Goal: Task Accomplishment & Management: Complete application form

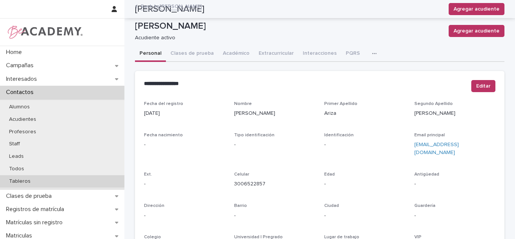
scroll to position [89, 0]
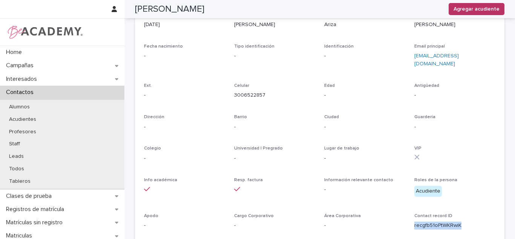
click at [515, 179] on div "**********" at bounding box center [257, 119] width 515 height 239
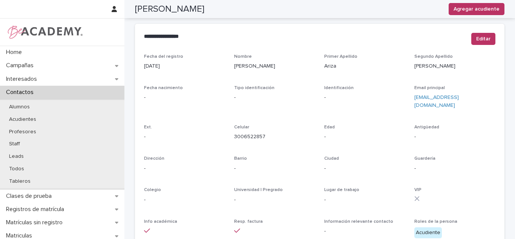
scroll to position [0, 0]
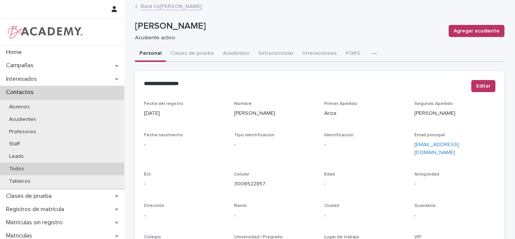
click at [74, 164] on div "Todos" at bounding box center [62, 169] width 125 height 12
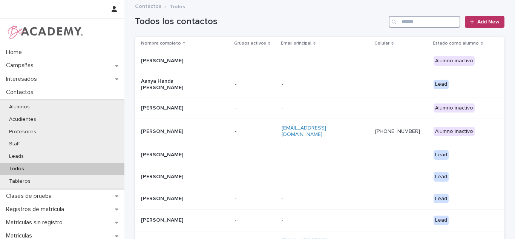
click at [440, 20] on input "Search" at bounding box center [425, 22] width 72 height 12
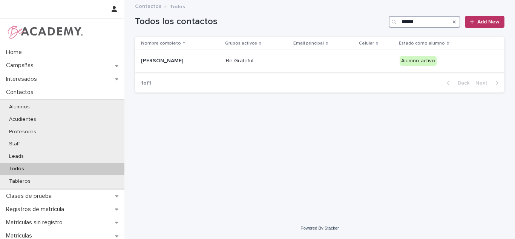
type input "******"
click at [183, 71] on td "Imhara Ibarguen Perez" at bounding box center [179, 61] width 88 height 22
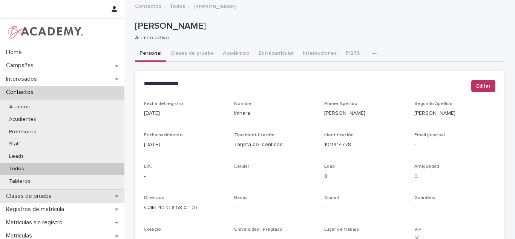
click at [37, 191] on div "Clases de prueba" at bounding box center [62, 195] width 125 height 13
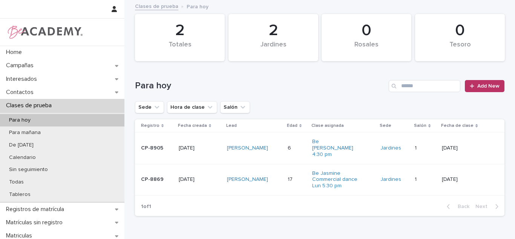
click at [296, 177] on div "17 17" at bounding box center [297, 179] width 19 height 12
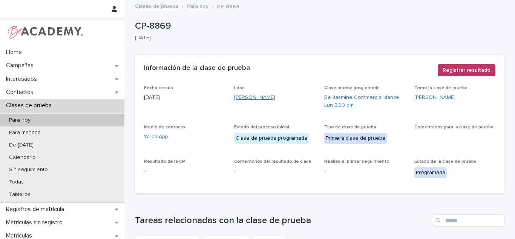
click at [248, 99] on link "Juanita Perez Sanchez" at bounding box center [254, 98] width 41 height 8
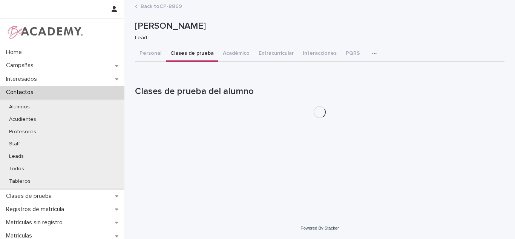
click at [193, 51] on button "Clases de prueba" at bounding box center [192, 54] width 52 height 16
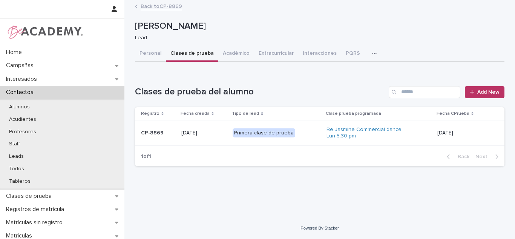
click at [460, 131] on p "15/09/2025" at bounding box center [465, 133] width 55 height 6
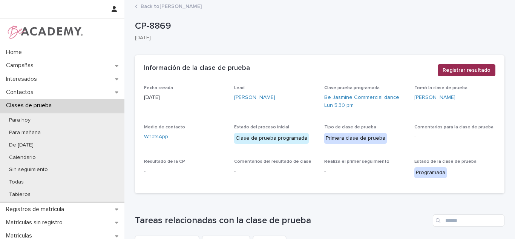
click at [459, 71] on span "Registrar resultado" at bounding box center [467, 70] width 48 height 8
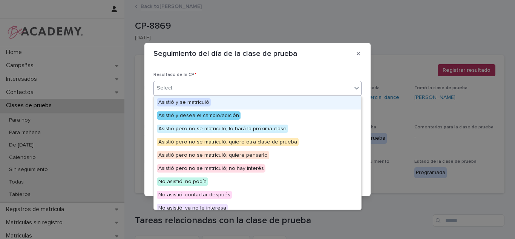
click at [232, 94] on div "Select..." at bounding box center [253, 88] width 198 height 12
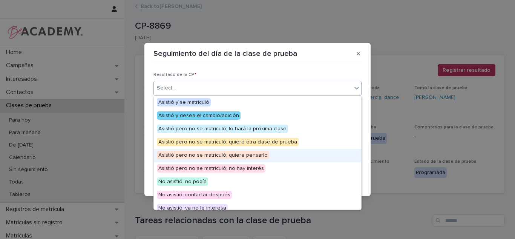
scroll to position [58, 0]
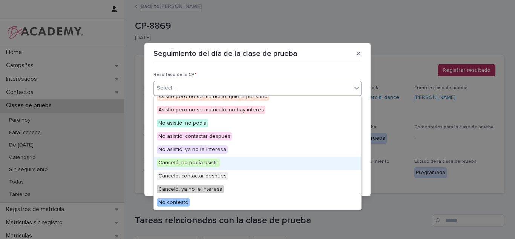
click at [195, 163] on span "Canceló, no podía asistir" at bounding box center [188, 162] width 63 height 8
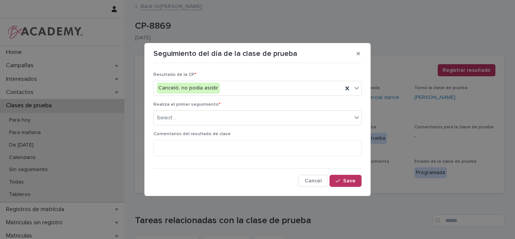
drag, startPoint x: 187, startPoint y: 126, endPoint x: 184, endPoint y: 132, distance: 6.9
click at [187, 125] on div "Realiza el primer seguimiento * Select..." at bounding box center [258, 116] width 208 height 29
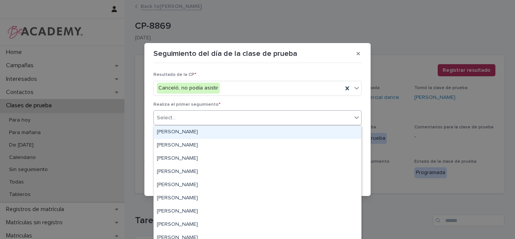
click at [182, 125] on div "Select..." at bounding box center [258, 117] width 208 height 15
click at [174, 136] on div "Carolina Castillo Cuadrado" at bounding box center [258, 132] width 208 height 13
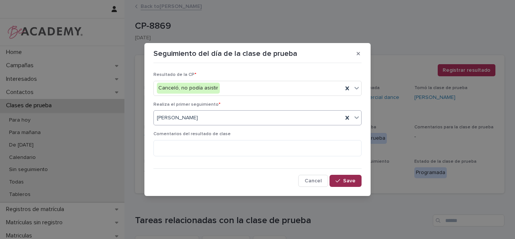
click at [340, 180] on icon "button" at bounding box center [338, 180] width 5 height 5
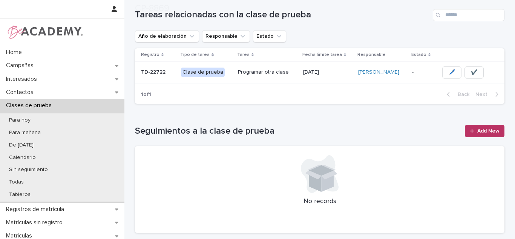
scroll to position [215, 0]
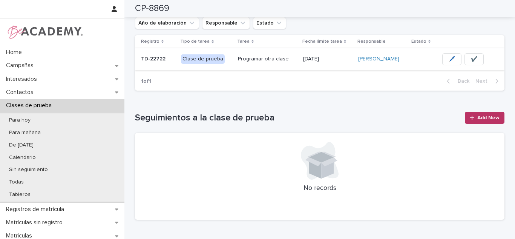
click at [476, 56] on span "✔️" at bounding box center [474, 59] width 6 height 8
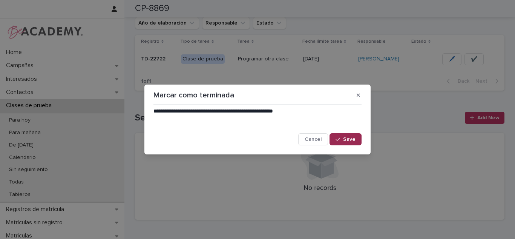
click at [347, 142] on span "Save" at bounding box center [349, 139] width 12 height 5
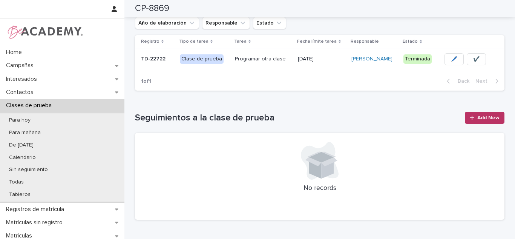
scroll to position [0, 0]
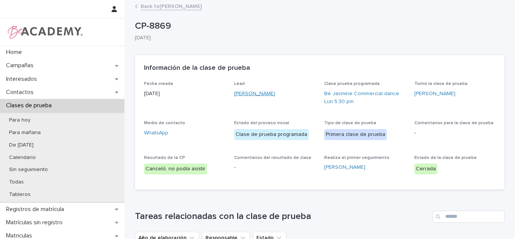
click at [248, 91] on link "Juanita Perez Sanchez" at bounding box center [254, 94] width 41 height 8
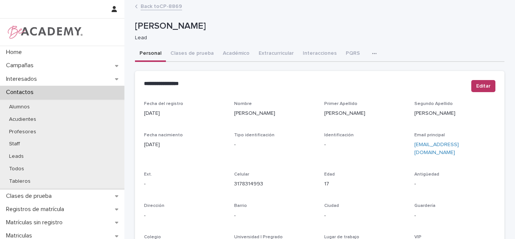
click at [182, 52] on button "Clases de prueba" at bounding box center [192, 54] width 52 height 16
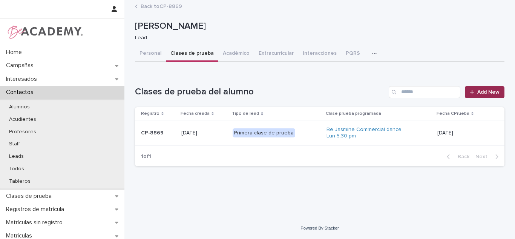
click at [495, 88] on link "Add New" at bounding box center [485, 92] width 40 height 12
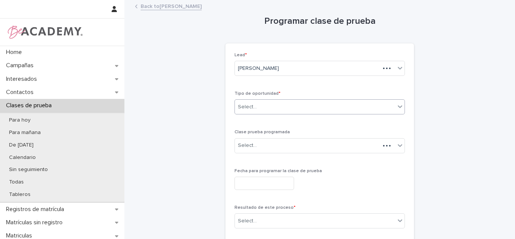
click at [284, 111] on div "Select..." at bounding box center [315, 107] width 160 height 12
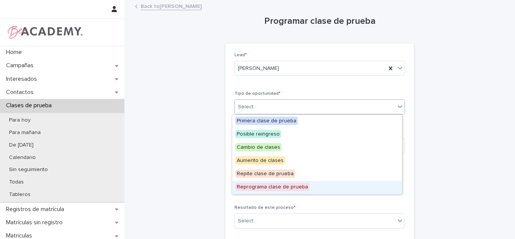
click at [255, 187] on span "Reprograma clase de prueba" at bounding box center [272, 187] width 74 height 8
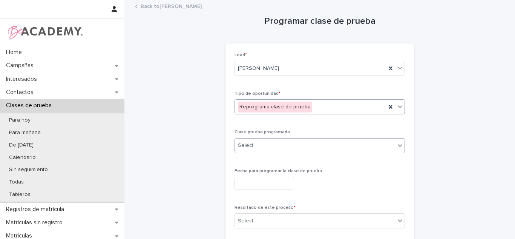
click at [247, 146] on div "Select..." at bounding box center [247, 145] width 19 height 8
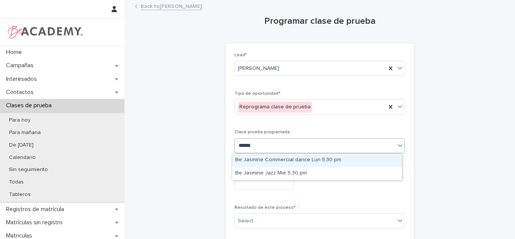
type input "*******"
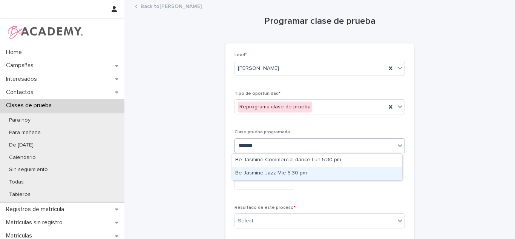
click at [255, 176] on div "Be Jasmine Jazz Mie 5:30 pm" at bounding box center [317, 173] width 170 height 13
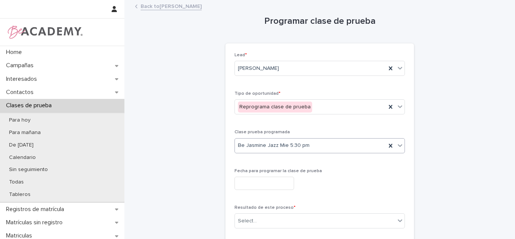
click at [254, 191] on div "Fecha para programar la clase de prueba" at bounding box center [320, 182] width 171 height 28
click at [252, 185] on input "text" at bounding box center [265, 183] width 60 height 13
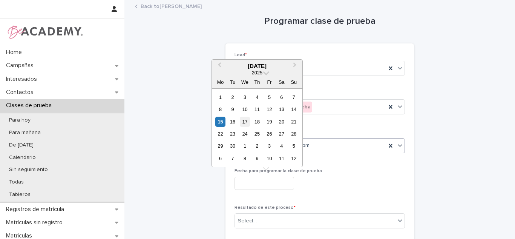
click at [242, 118] on div "17" at bounding box center [245, 122] width 10 height 10
type input "**********"
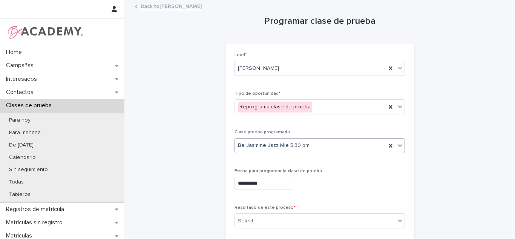
scroll to position [68, 0]
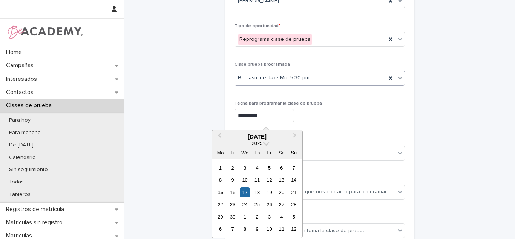
click at [258, 111] on input "**********" at bounding box center [265, 115] width 60 height 13
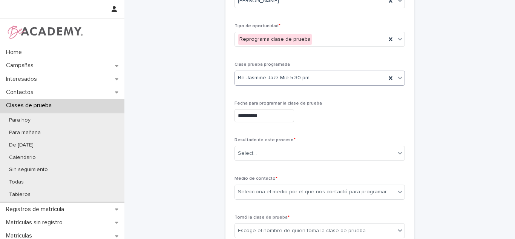
drag, startPoint x: 337, startPoint y: 131, endPoint x: 318, endPoint y: 137, distance: 20.3
click at [338, 131] on div "**********" at bounding box center [320, 134] width 171 height 299
click at [291, 146] on div "Select..." at bounding box center [320, 153] width 171 height 15
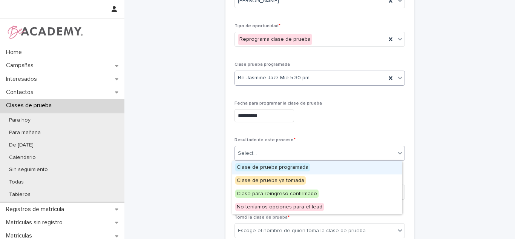
click at [260, 169] on span "Clase de prueba programada" at bounding box center [272, 167] width 75 height 8
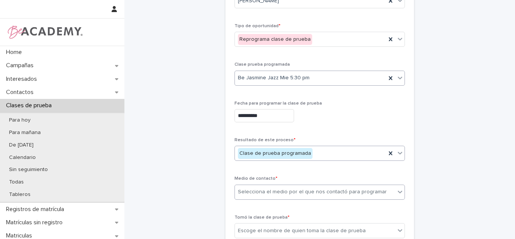
click at [252, 194] on div "Selecciona el medio por el que nos contactó para programar" at bounding box center [312, 192] width 149 height 8
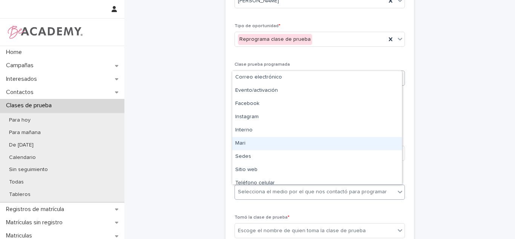
scroll to position [32, 0]
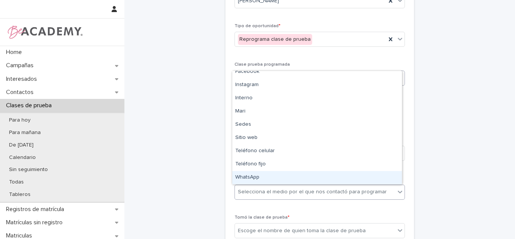
click at [313, 178] on div "WhatsApp" at bounding box center [317, 177] width 170 height 13
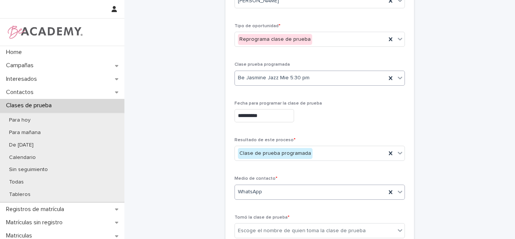
scroll to position [138, 0]
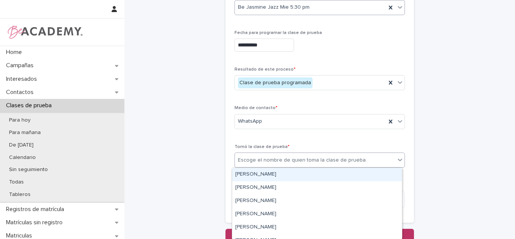
click at [278, 158] on div "Escoge el nombre de quien toma la clase de prueba" at bounding box center [302, 160] width 128 height 8
click at [274, 172] on div "Carolina Castillo Cuadrado" at bounding box center [317, 174] width 170 height 13
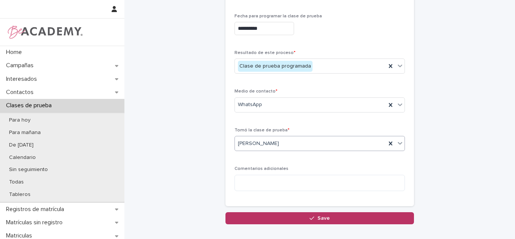
scroll to position [172, 0]
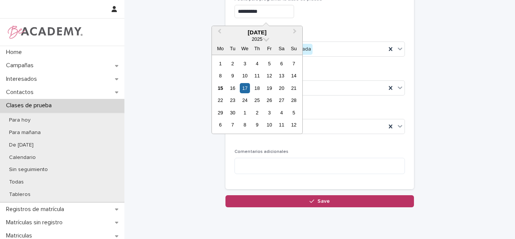
click at [248, 4] on div "**********" at bounding box center [320, 11] width 171 height 28
click at [245, 88] on div "17" at bounding box center [245, 88] width 10 height 10
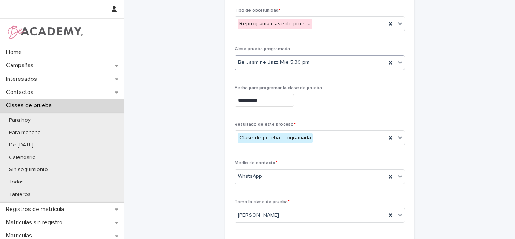
scroll to position [199, 0]
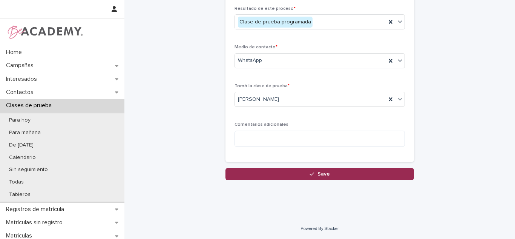
click at [349, 176] on button "Save" at bounding box center [320, 174] width 189 height 12
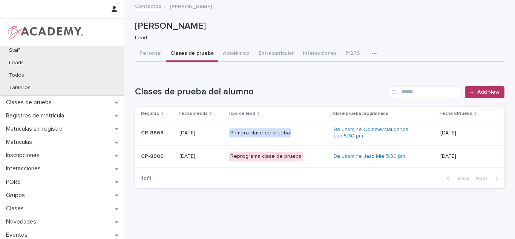
scroll to position [136, 0]
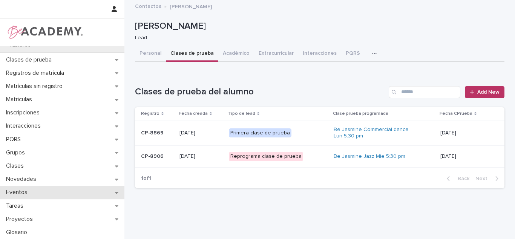
click at [28, 194] on p "Eventos" at bounding box center [18, 192] width 31 height 7
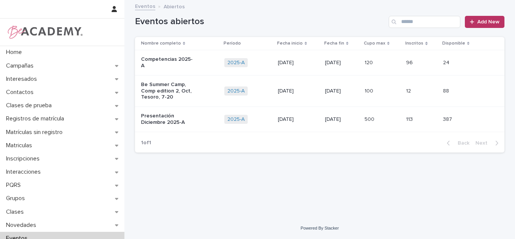
click at [172, 111] on div "Presentación Diciembre 2025-A" at bounding box center [168, 118] width 54 height 14
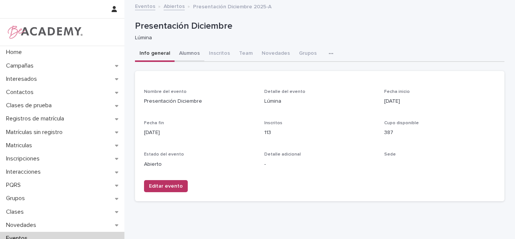
click at [186, 57] on button "Alumnos" at bounding box center [190, 54] width 30 height 16
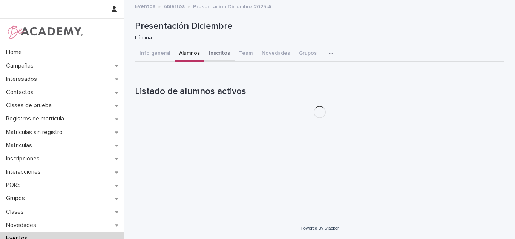
click at [211, 55] on button "Inscritos" at bounding box center [219, 54] width 30 height 16
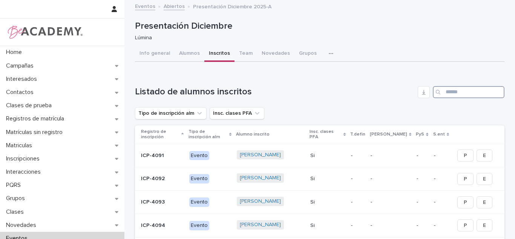
click at [446, 92] on input "Search" at bounding box center [469, 92] width 72 height 12
type input "*"
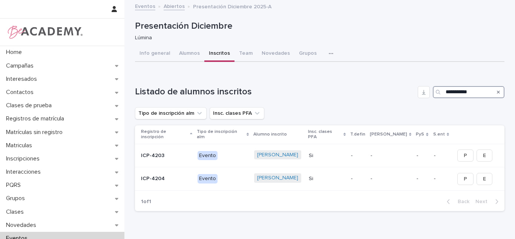
type input "**********"
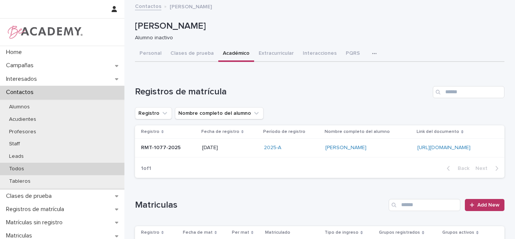
click at [40, 166] on div "Todos" at bounding box center [62, 169] width 125 height 12
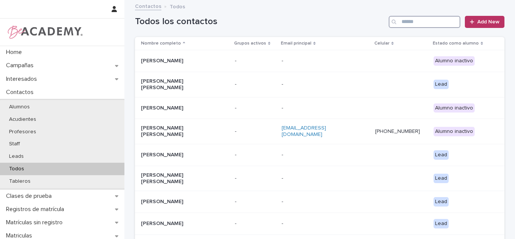
click at [431, 24] on input "Search" at bounding box center [425, 22] width 72 height 12
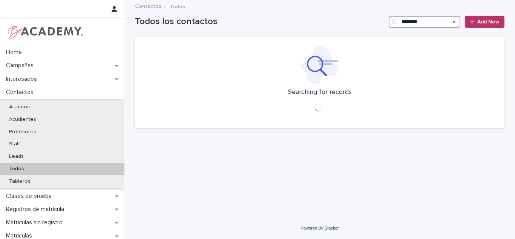
drag, startPoint x: 431, startPoint y: 24, endPoint x: 343, endPoint y: 25, distance: 87.5
click at [343, 25] on div "Todos los contactos ******* Add New" at bounding box center [320, 22] width 370 height 12
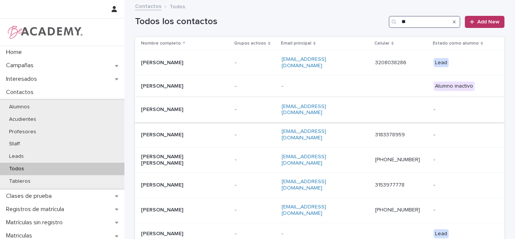
type input "*"
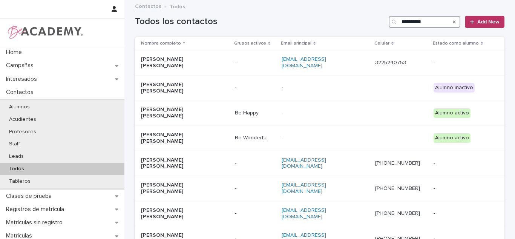
type input "**********"
click at [60, 90] on div "Contactos" at bounding box center [62, 92] width 125 height 13
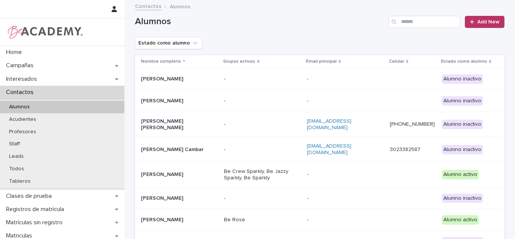
scroll to position [136, 0]
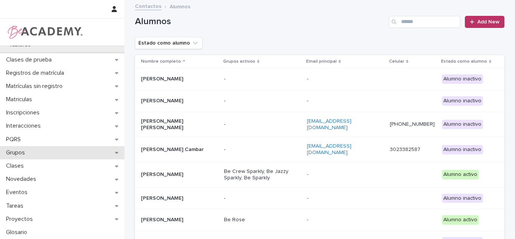
click at [21, 149] on p "Grupos" at bounding box center [17, 152] width 28 height 7
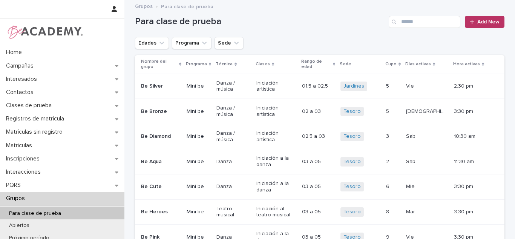
click at [422, 22] on input "Search" at bounding box center [425, 22] width 72 height 12
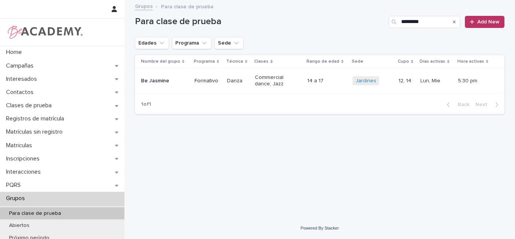
type input "*********"
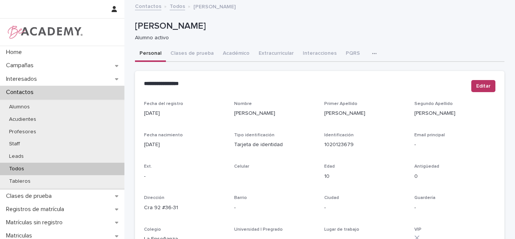
scroll to position [117, 0]
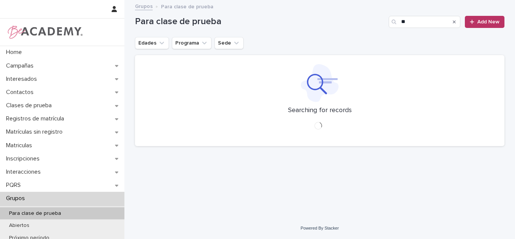
type input "*"
click at [158, 41] on icon "Edades" at bounding box center [162, 43] width 8 height 8
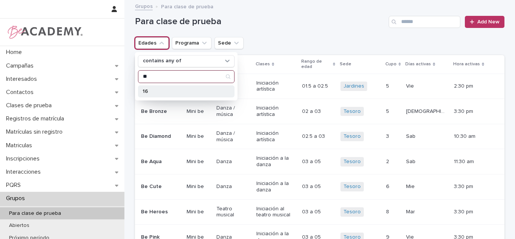
type input "**"
click at [167, 91] on p "16" at bounding box center [183, 91] width 80 height 5
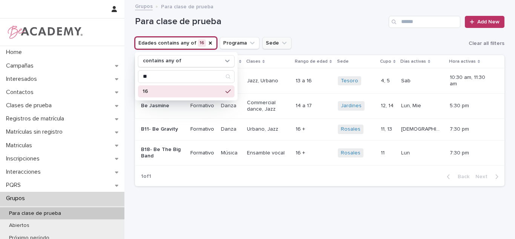
click at [264, 42] on button "Sede" at bounding box center [277, 43] width 29 height 12
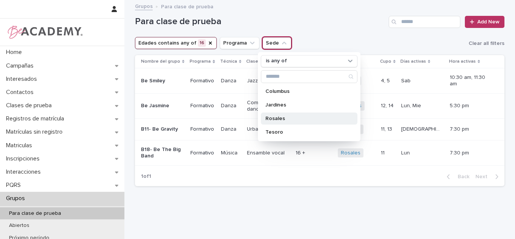
click at [275, 118] on p "Rosales" at bounding box center [306, 118] width 80 height 5
click at [347, 36] on div "Para clase de prueba Add New" at bounding box center [320, 19] width 370 height 36
